Goal: Check status

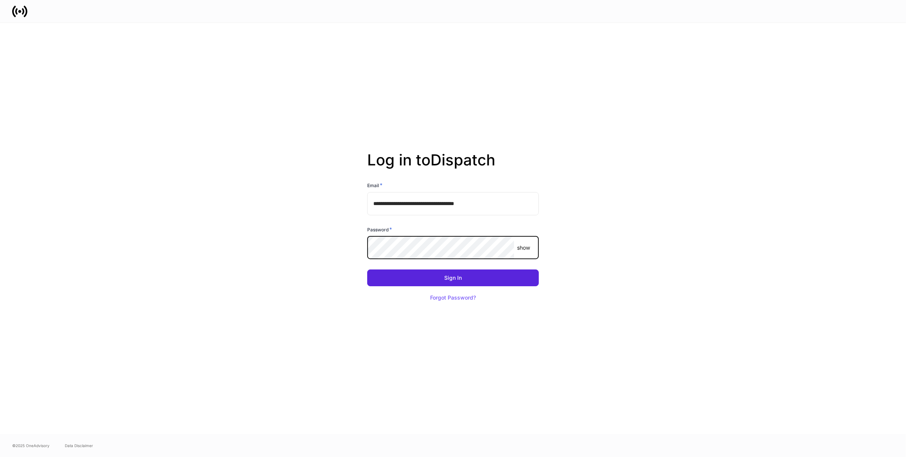
click at [367, 270] on button "Sign In" at bounding box center [453, 278] width 172 height 17
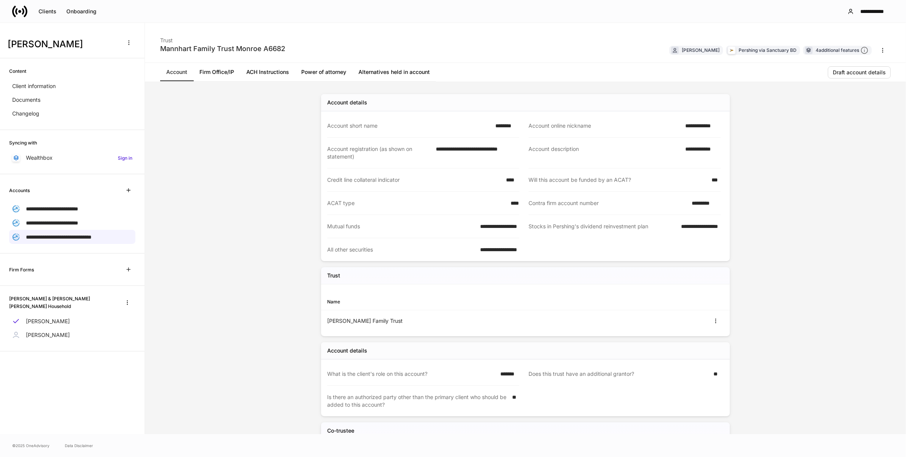
click at [261, 186] on div "**********" at bounding box center [525, 258] width 761 height 352
click at [383, 71] on link "Alternatives held in account" at bounding box center [394, 72] width 84 height 18
